Goal: Information Seeking & Learning: Check status

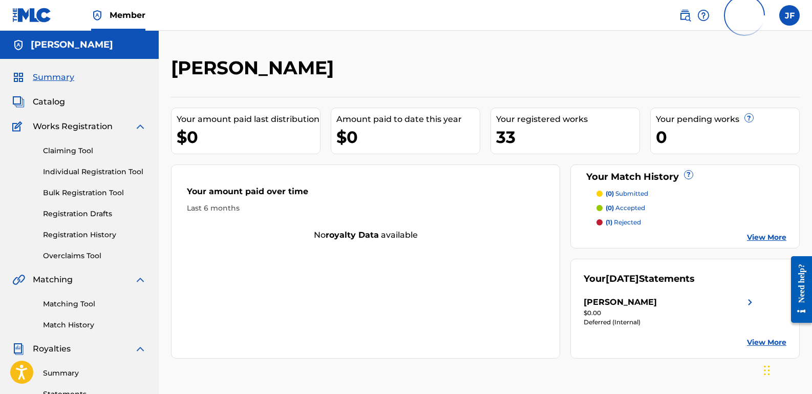
click at [756, 345] on link "View More" at bounding box center [766, 342] width 39 height 11
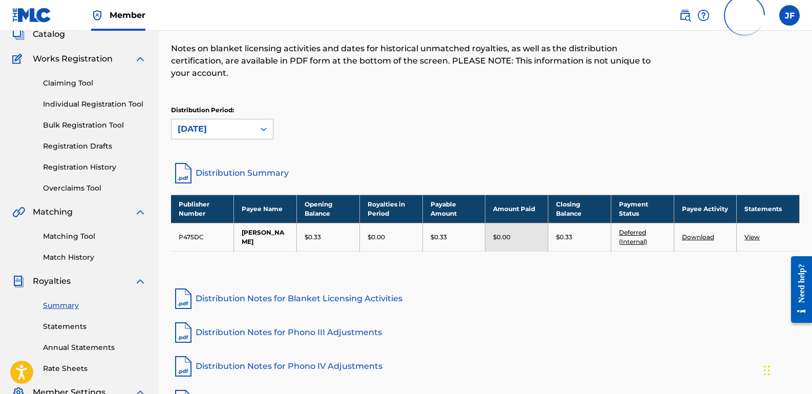
scroll to position [88, 0]
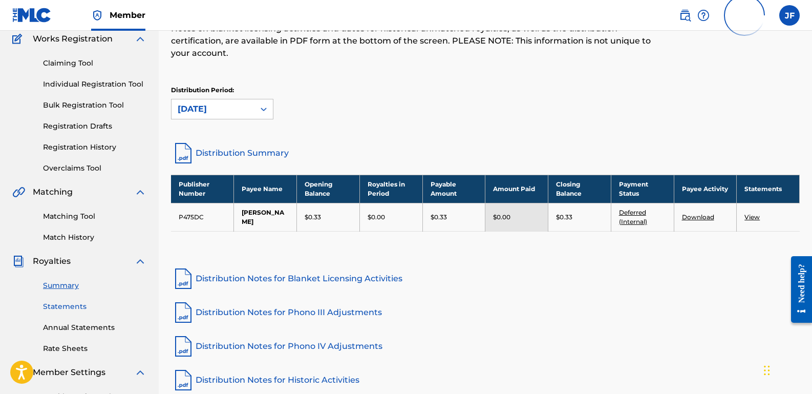
click at [75, 309] on link "Statements" at bounding box center [94, 306] width 103 height 11
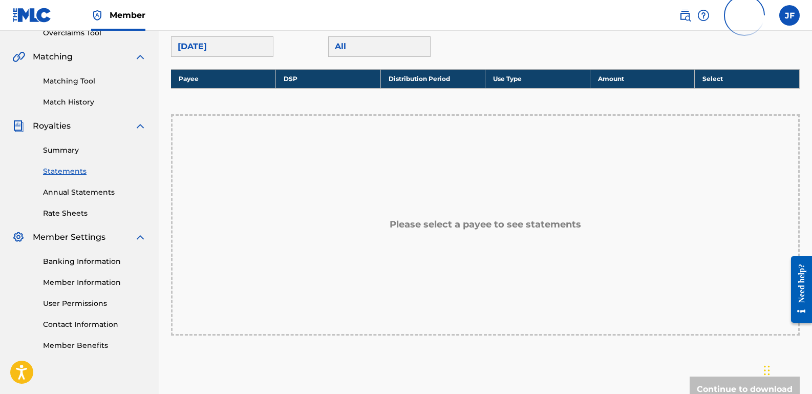
scroll to position [237, 0]
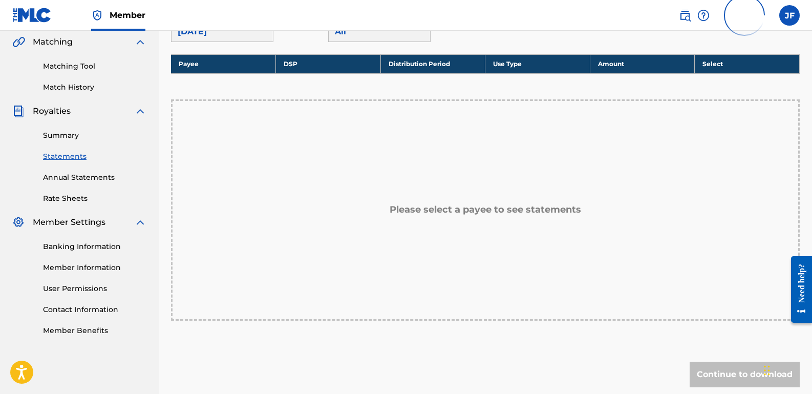
click at [438, 232] on div "Please select a payee to see statements" at bounding box center [485, 209] width 629 height 221
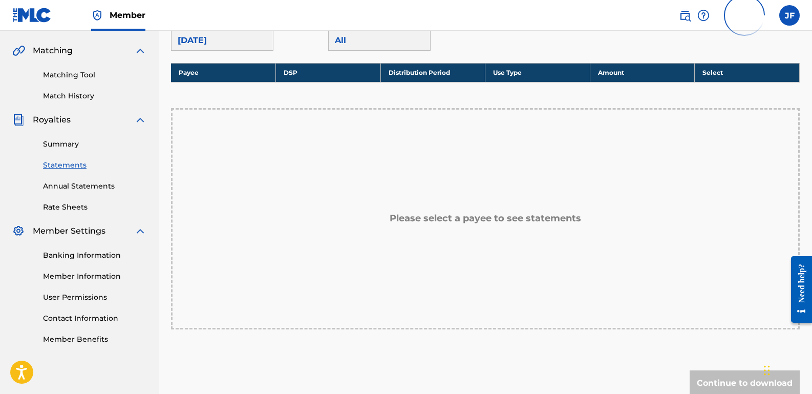
scroll to position [231, 0]
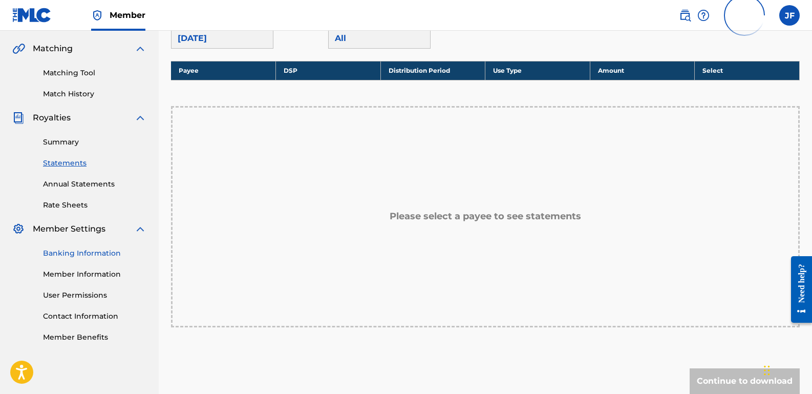
click at [96, 252] on link "Banking Information" at bounding box center [94, 253] width 103 height 11
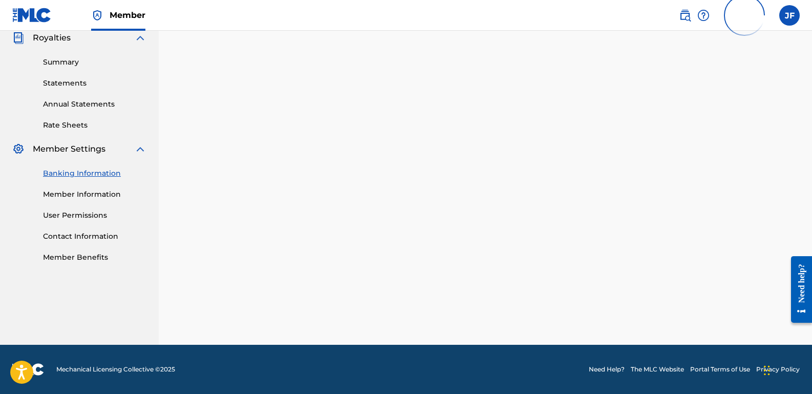
scroll to position [241, 0]
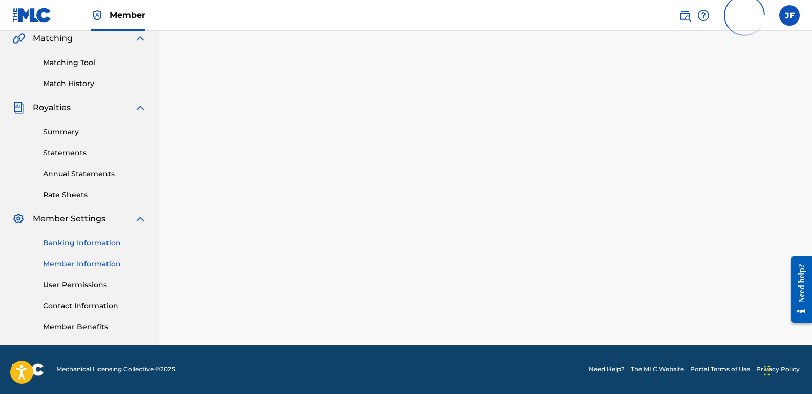
click at [74, 265] on link "Member Information" at bounding box center [94, 263] width 103 height 11
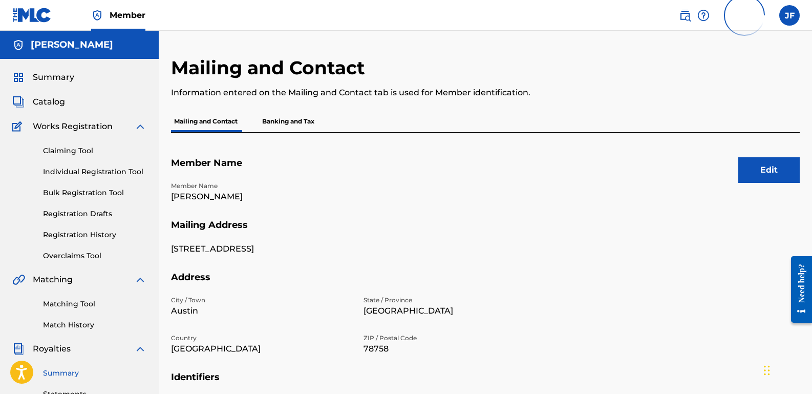
click at [72, 373] on link "Summary" at bounding box center [94, 372] width 103 height 11
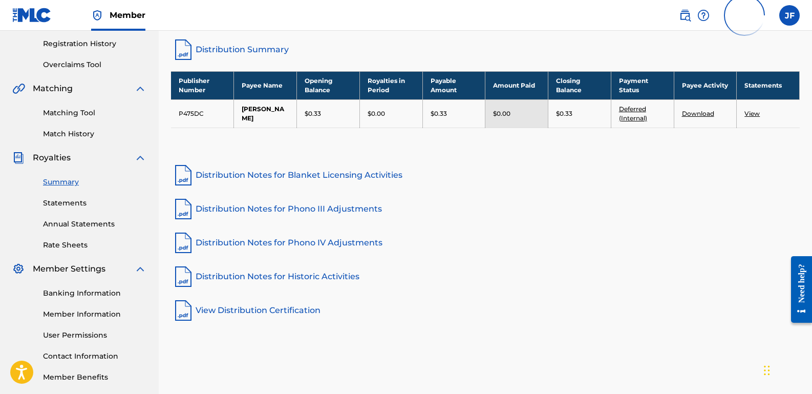
scroll to position [193, 0]
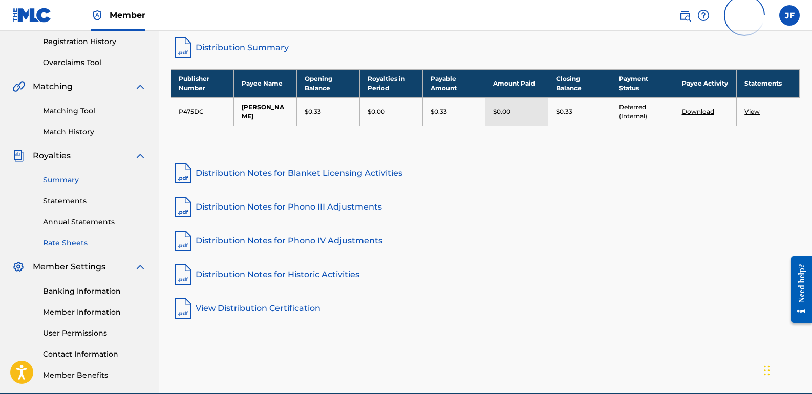
click at [62, 245] on link "Rate Sheets" at bounding box center [94, 242] width 103 height 11
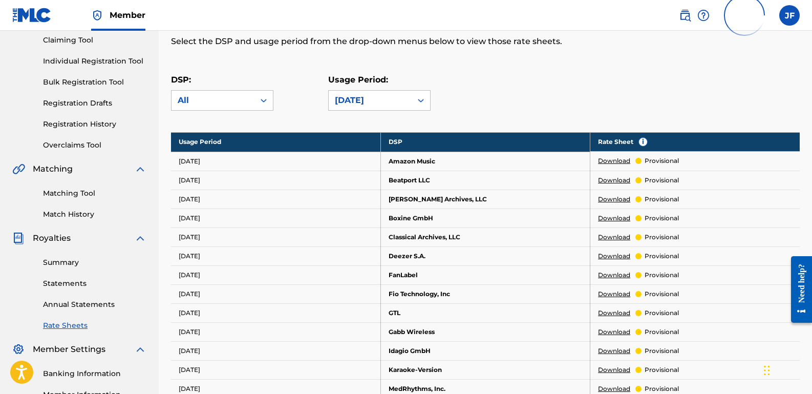
scroll to position [120, 0]
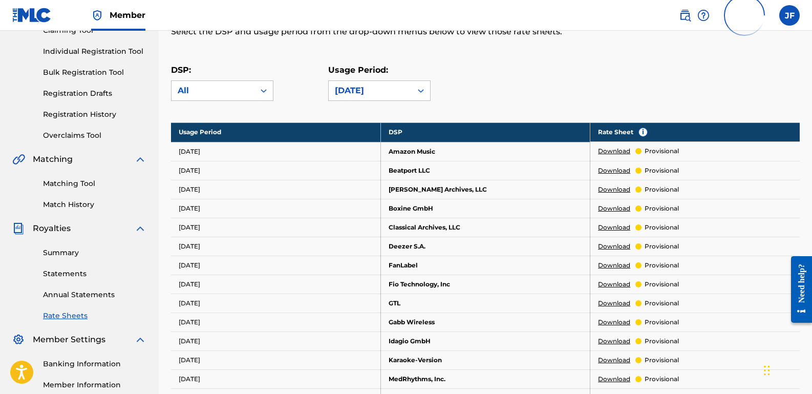
click at [618, 153] on link "Download" at bounding box center [614, 150] width 32 height 9
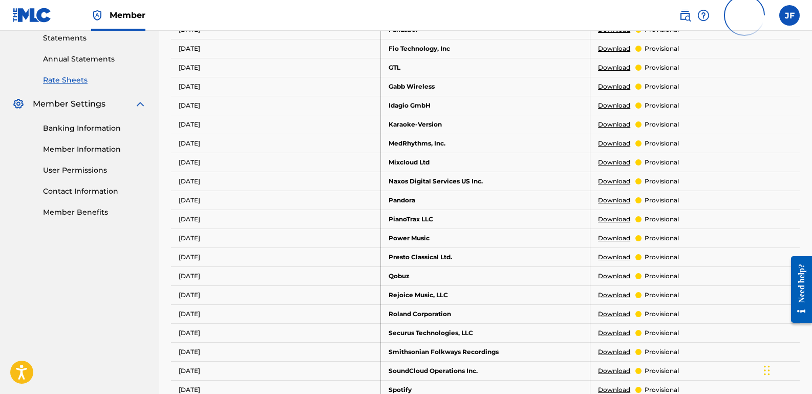
scroll to position [375, 0]
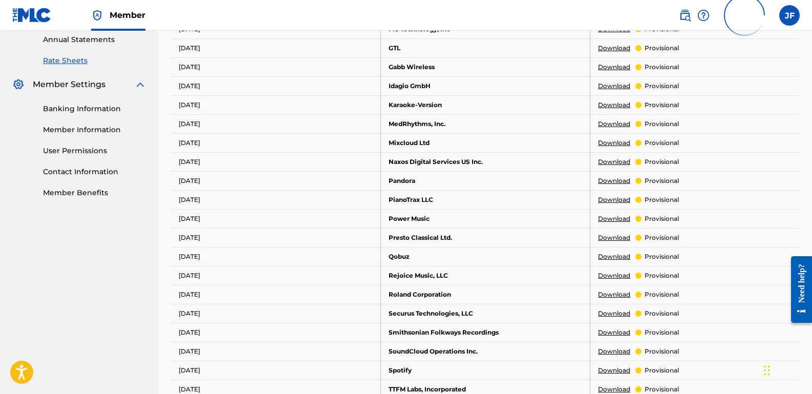
click at [615, 369] on link "Download" at bounding box center [614, 369] width 32 height 9
click at [76, 108] on link "Banking Information" at bounding box center [94, 108] width 103 height 11
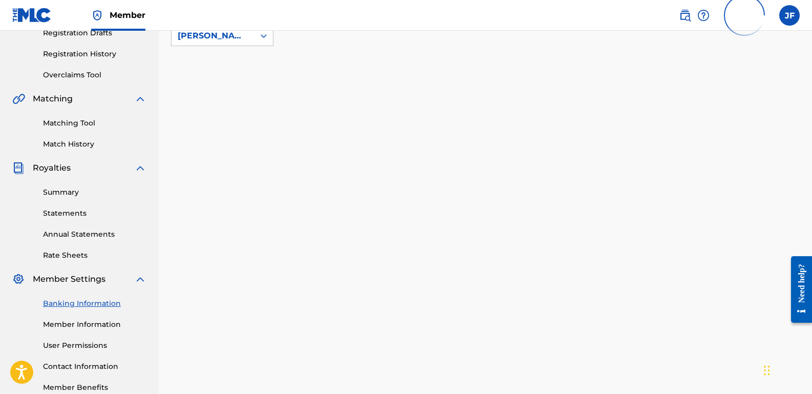
scroll to position [169, 0]
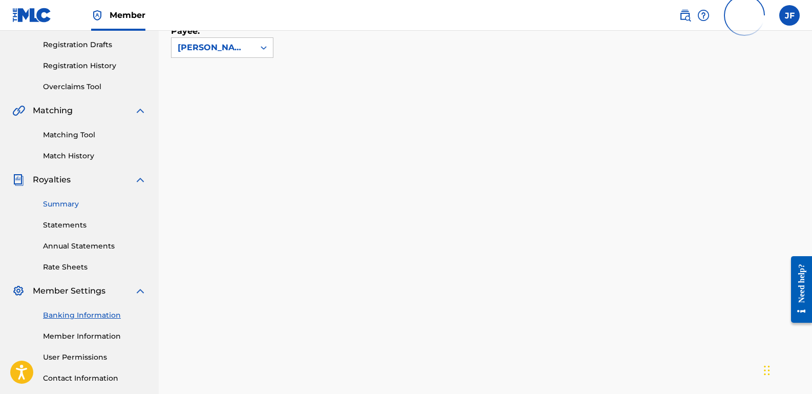
click at [70, 204] on link "Summary" at bounding box center [94, 204] width 103 height 11
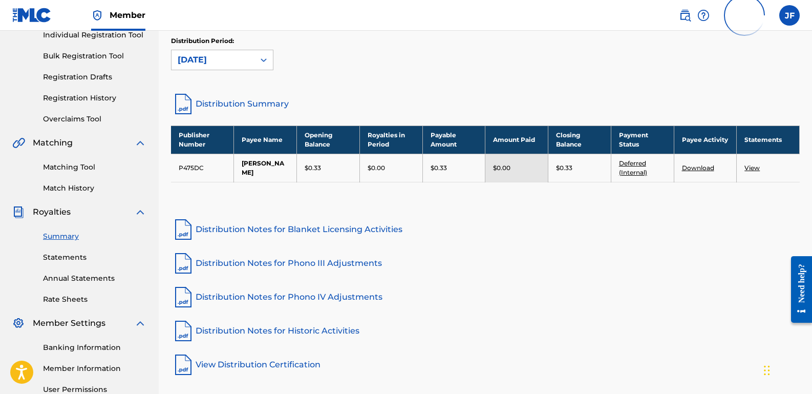
scroll to position [155, 0]
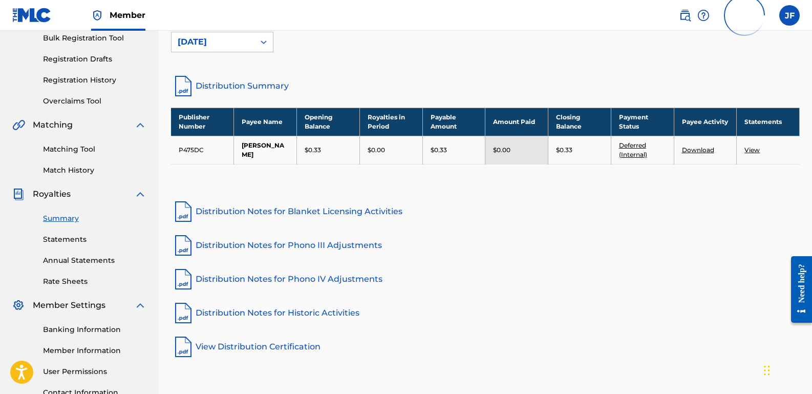
click at [240, 209] on link "Distribution Notes for Blanket Licensing Activities" at bounding box center [485, 211] width 629 height 25
click at [239, 243] on link "Distribution Notes for Phono III Adjustments" at bounding box center [485, 245] width 629 height 25
click at [235, 282] on link "Distribution Notes for Phono IV Adjustments" at bounding box center [485, 279] width 629 height 25
click at [231, 315] on link "Distribution Notes for Historic Activities" at bounding box center [485, 312] width 629 height 25
click at [230, 343] on link "View Distribution Certification" at bounding box center [485, 346] width 629 height 25
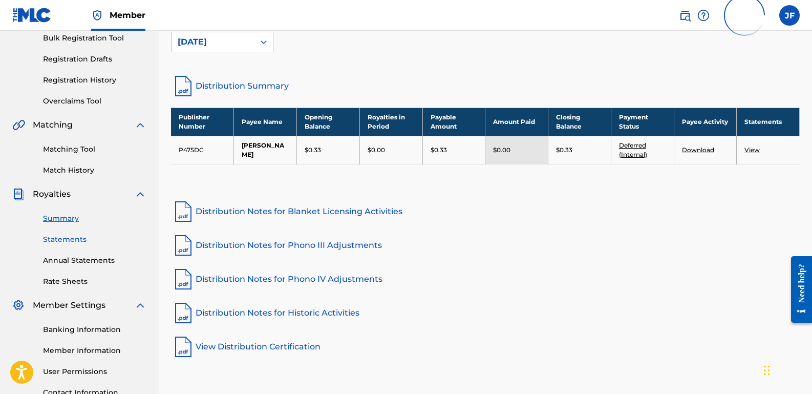
click at [68, 240] on link "Statements" at bounding box center [94, 239] width 103 height 11
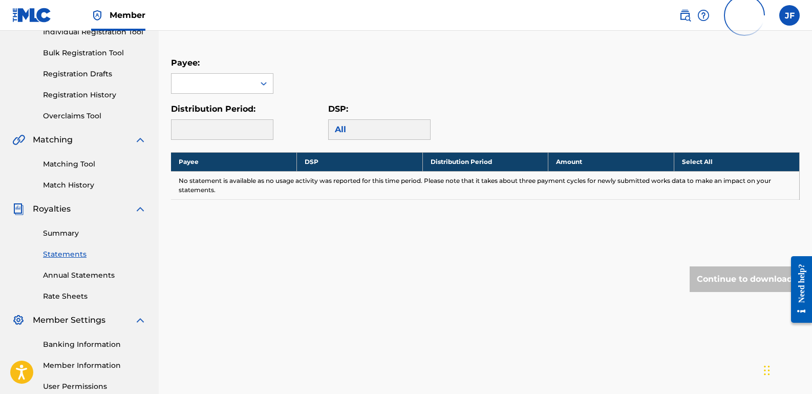
scroll to position [115, 0]
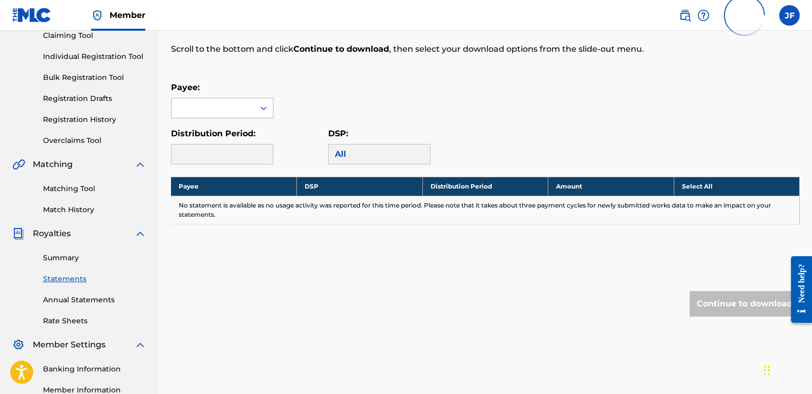
click at [264, 111] on icon at bounding box center [263, 108] width 10 height 10
click at [239, 138] on div "[PERSON_NAME]" at bounding box center [221, 131] width 101 height 26
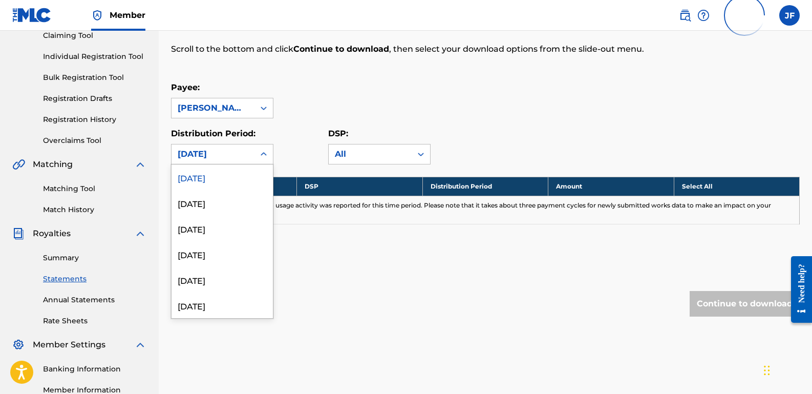
click at [262, 155] on icon at bounding box center [264, 154] width 6 height 4
click at [206, 210] on div "[DATE]" at bounding box center [221, 203] width 101 height 26
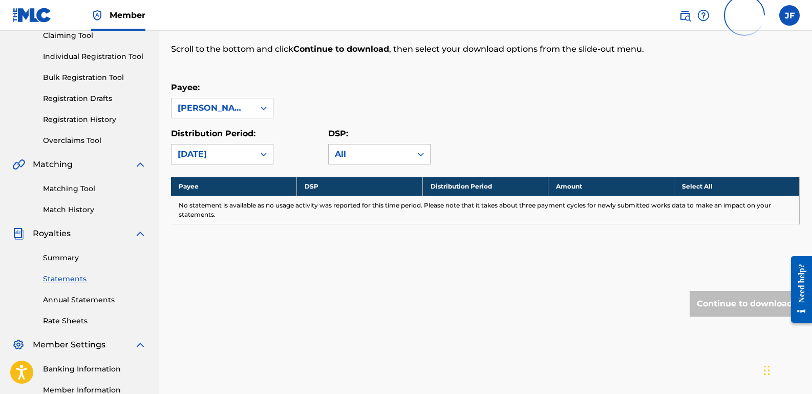
click at [246, 154] on div "[DATE]" at bounding box center [213, 154] width 71 height 12
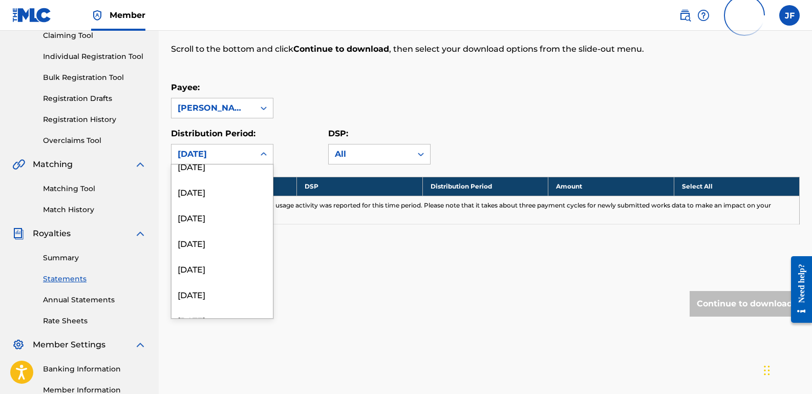
scroll to position [1228, 0]
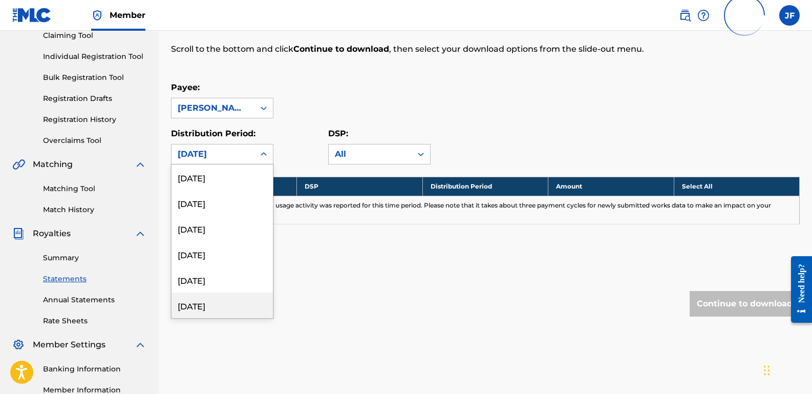
click at [229, 309] on div "[DATE]" at bounding box center [221, 305] width 101 height 26
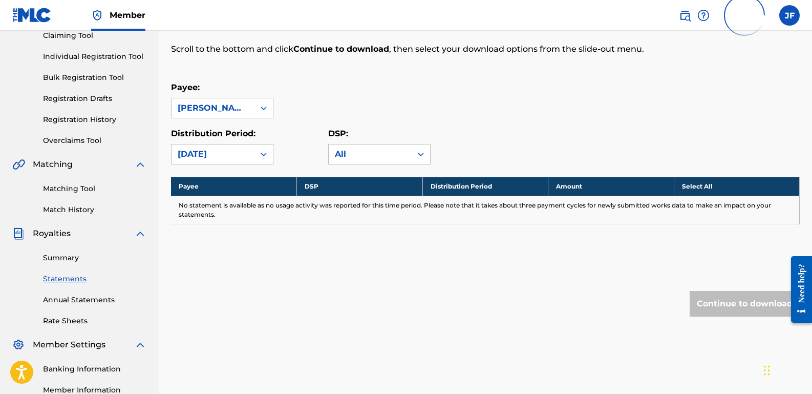
click at [726, 299] on div "Continue to download" at bounding box center [744, 304] width 110 height 26
click at [103, 301] on link "Annual Statements" at bounding box center [94, 299] width 103 height 11
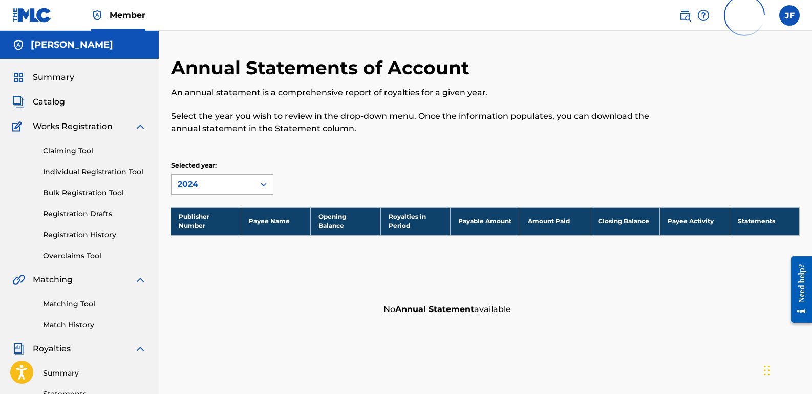
click at [262, 184] on icon at bounding box center [264, 185] width 6 height 4
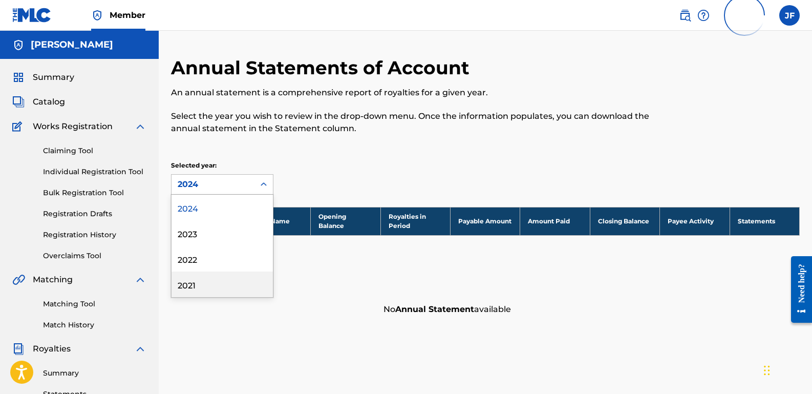
click at [176, 278] on div "2021" at bounding box center [221, 284] width 101 height 26
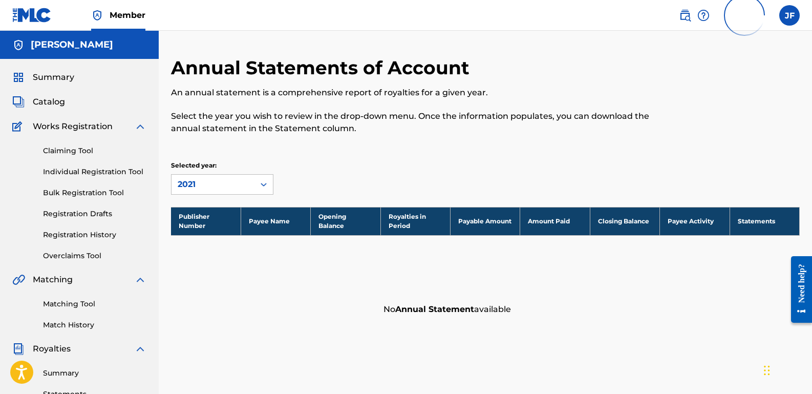
click at [246, 185] on div "2021" at bounding box center [213, 184] width 71 height 12
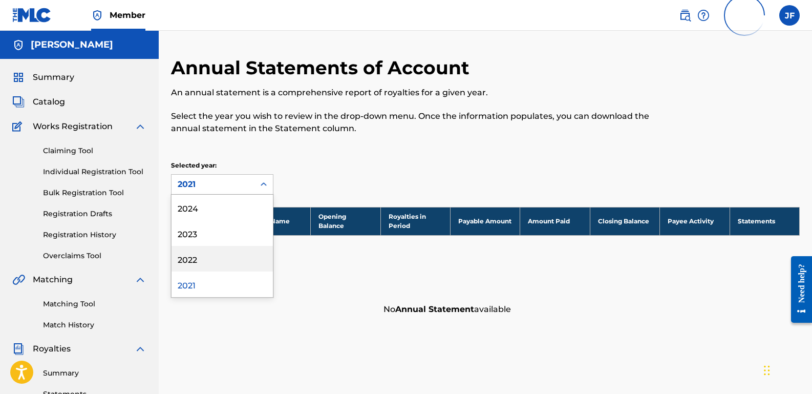
click at [192, 256] on div "2022" at bounding box center [221, 259] width 101 height 26
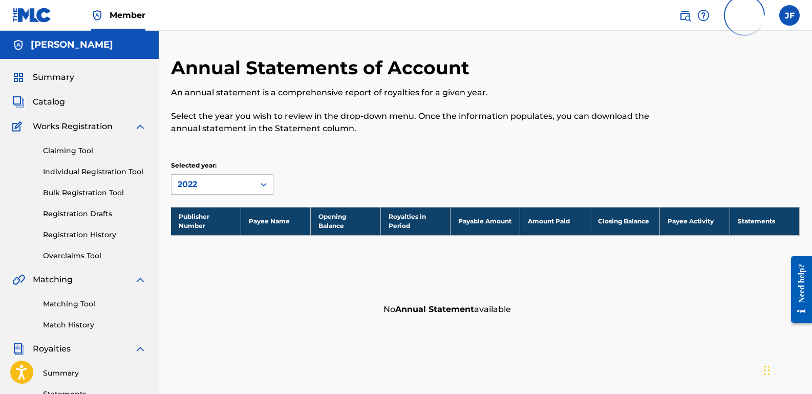
click at [207, 187] on div "2022" at bounding box center [213, 184] width 71 height 12
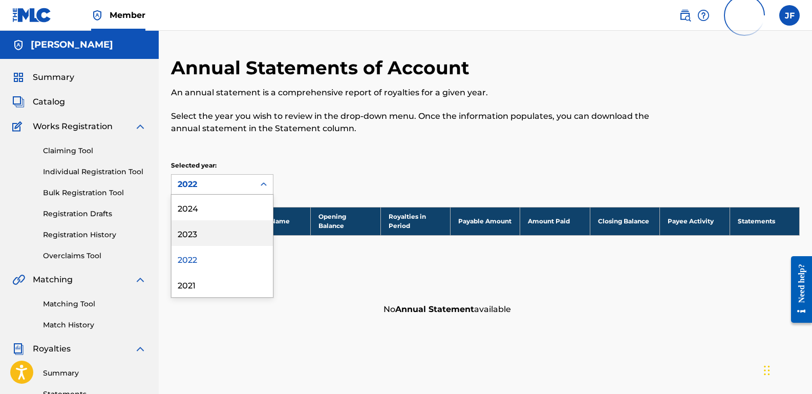
click at [188, 231] on div "2023" at bounding box center [221, 233] width 101 height 26
click at [201, 182] on div "2023" at bounding box center [213, 184] width 71 height 12
click at [198, 205] on div "2024" at bounding box center [221, 207] width 101 height 26
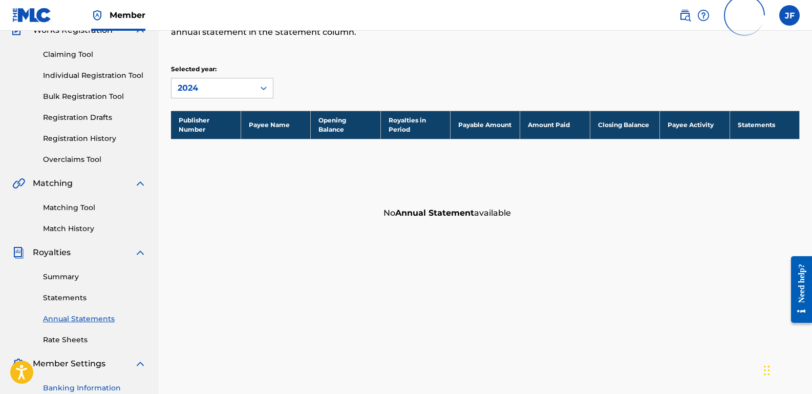
scroll to position [98, 0]
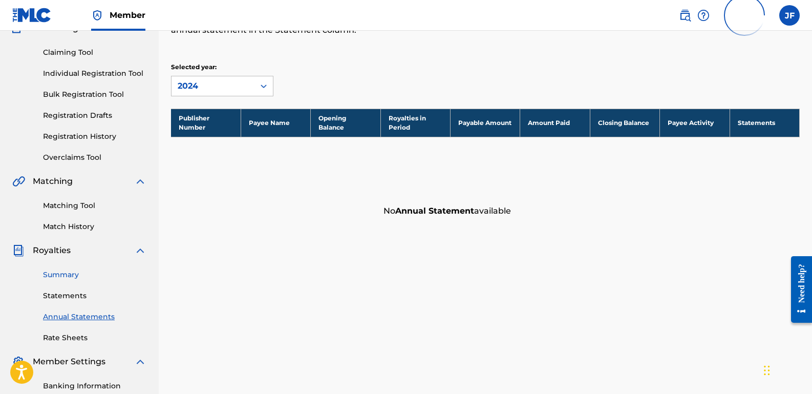
click at [59, 274] on link "Summary" at bounding box center [94, 274] width 103 height 11
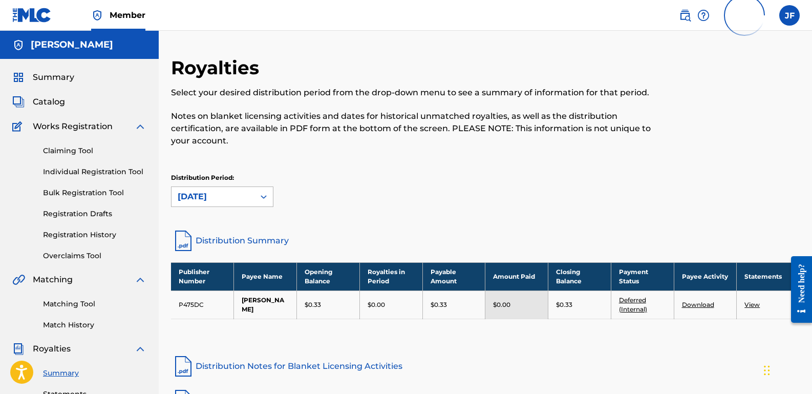
click at [261, 197] on icon at bounding box center [263, 196] width 10 height 10
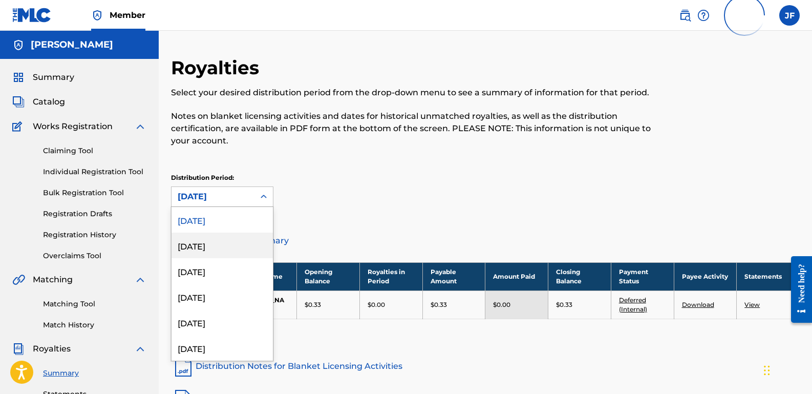
click at [206, 240] on div "[DATE]" at bounding box center [221, 245] width 101 height 26
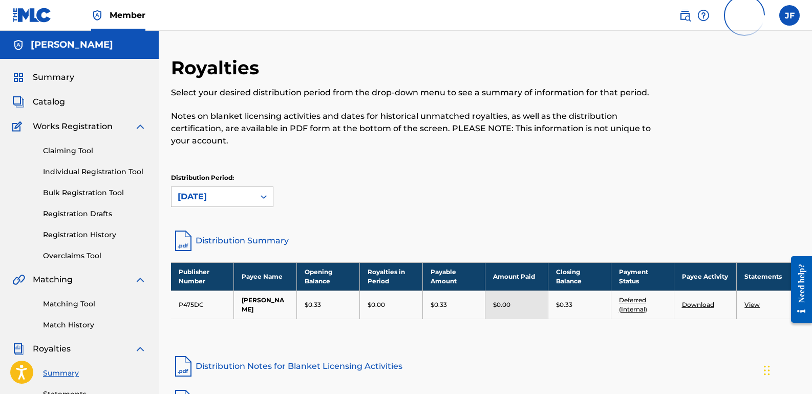
click at [264, 196] on icon at bounding box center [263, 196] width 10 height 10
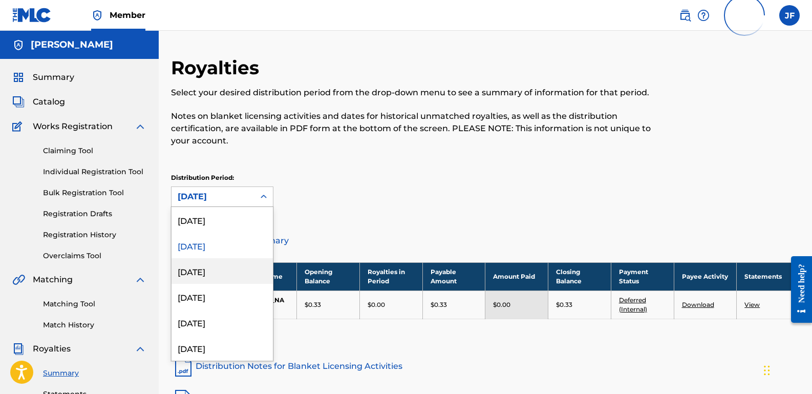
click at [203, 266] on div "[DATE]" at bounding box center [221, 271] width 101 height 26
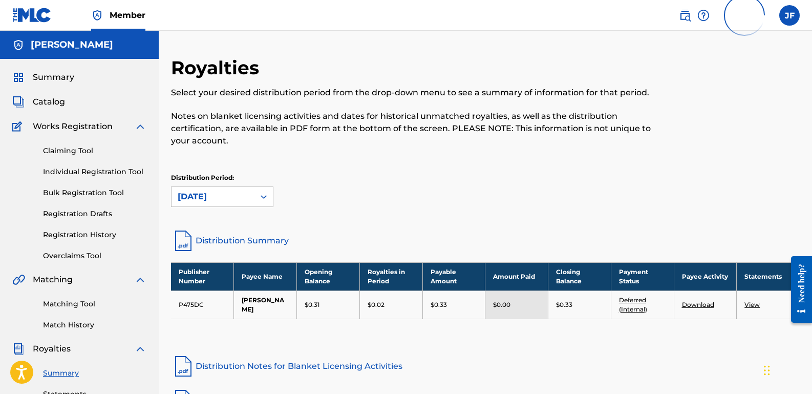
click at [262, 193] on icon at bounding box center [263, 196] width 10 height 10
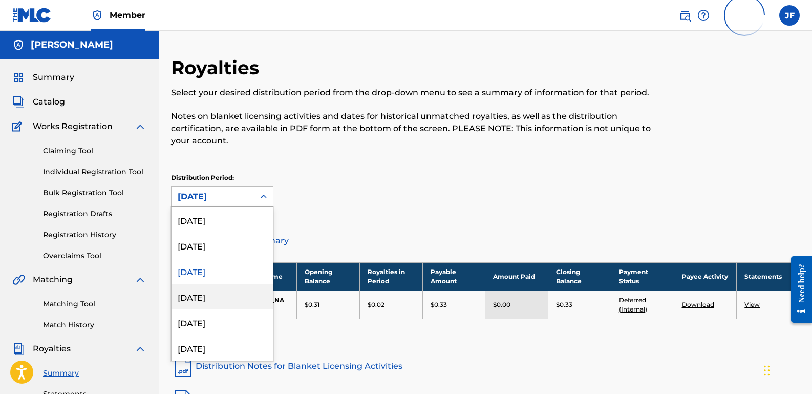
click at [202, 296] on div "[DATE]" at bounding box center [221, 297] width 101 height 26
click at [263, 196] on icon at bounding box center [263, 196] width 10 height 10
click at [196, 321] on div "[DATE]" at bounding box center [221, 322] width 101 height 26
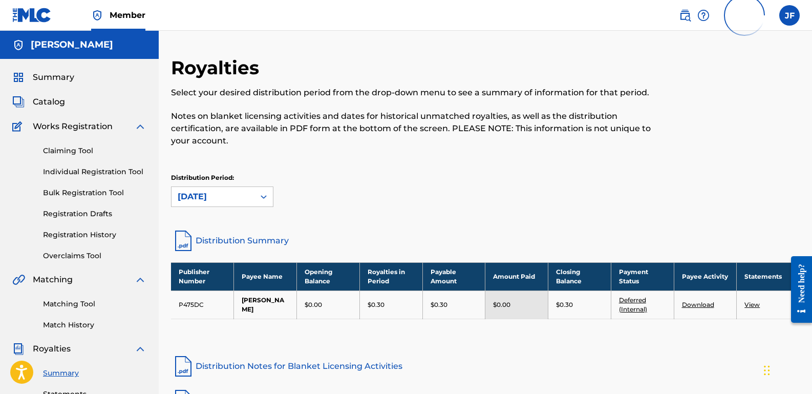
click at [235, 200] on div "[DATE]" at bounding box center [213, 196] width 71 height 12
click at [299, 350] on div "Royalties Select your desired distribution period from the drop-down menu to se…" at bounding box center [485, 284] width 629 height 457
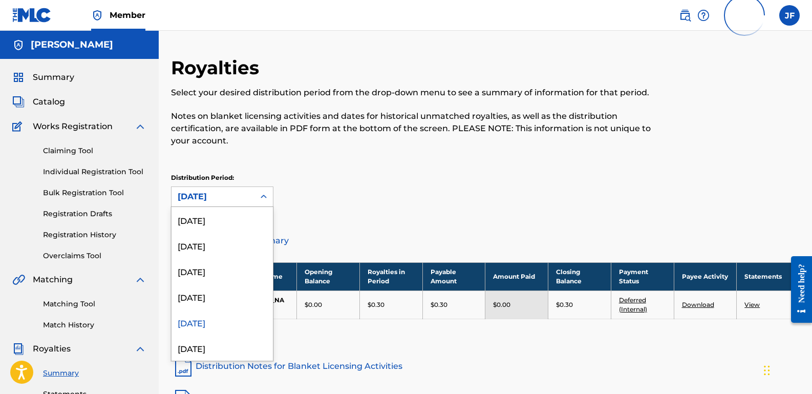
click at [213, 197] on div "[DATE]" at bounding box center [213, 196] width 71 height 12
click at [207, 215] on div "[DATE]" at bounding box center [221, 220] width 101 height 26
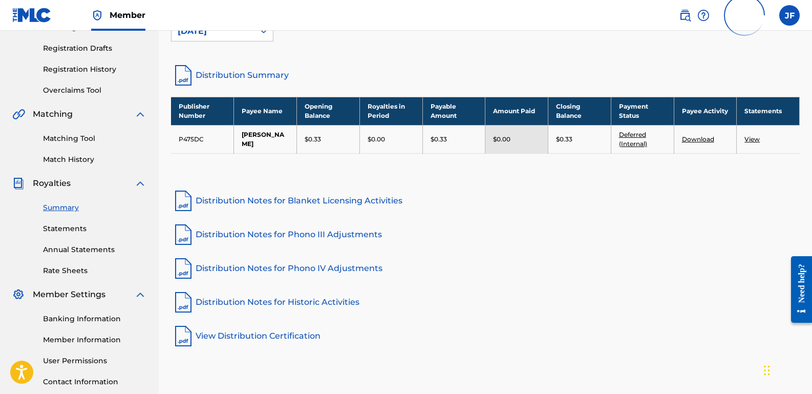
scroll to position [241, 0]
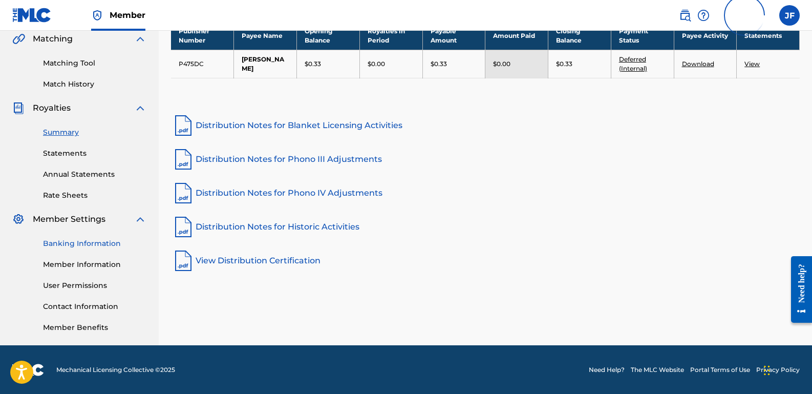
click at [86, 240] on link "Banking Information" at bounding box center [94, 243] width 103 height 11
